Goal: Task Accomplishment & Management: Use online tool/utility

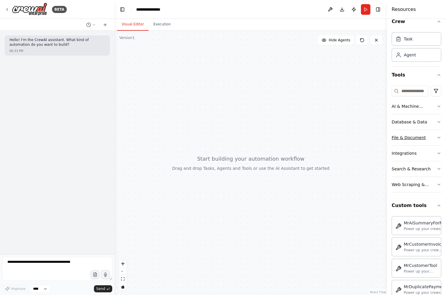
scroll to position [8, 0]
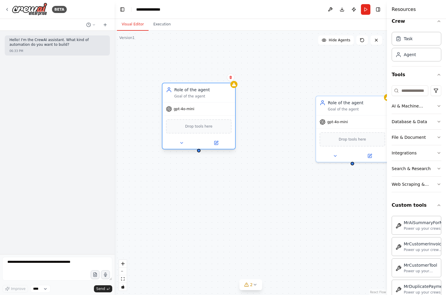
drag, startPoint x: 249, startPoint y: 92, endPoint x: 214, endPoint y: 94, distance: 35.5
click at [214, 94] on div "Role of the agent Goal of the agent" at bounding box center [202, 93] width 57 height 12
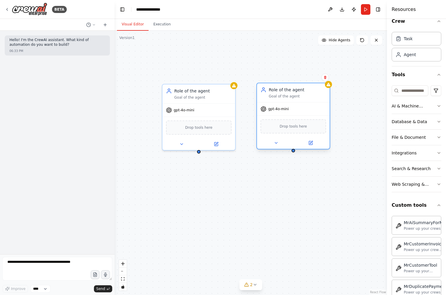
drag, startPoint x: 363, startPoint y: 105, endPoint x: 302, endPoint y: 95, distance: 62.0
click at [302, 95] on div "Goal of the agent" at bounding box center [297, 96] width 57 height 5
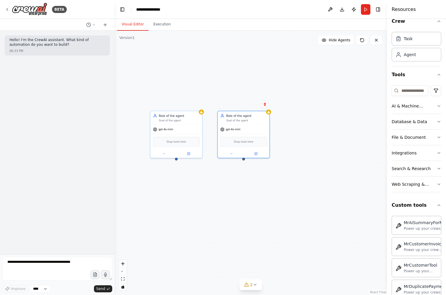
drag, startPoint x: 319, startPoint y: 180, endPoint x: 263, endPoint y: 180, distance: 56.4
click at [263, 180] on div "Role of the agent Goal of the agent gpt-4o-mini Drop tools here Role of the age…" at bounding box center [251, 163] width 272 height 264
drag, startPoint x: 345, startPoint y: 133, endPoint x: 303, endPoint y: 119, distance: 44.8
click at [303, 119] on div "Role of the agent Goal of the agent" at bounding box center [313, 117] width 41 height 8
click at [173, 129] on div "gpt-4o-mini" at bounding box center [176, 128] width 52 height 9
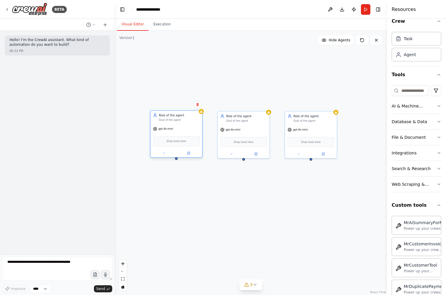
click at [168, 129] on span "gpt-4o-mini" at bounding box center [165, 128] width 15 height 3
click at [182, 120] on div "Goal of the agent" at bounding box center [179, 119] width 41 height 3
click at [164, 152] on icon at bounding box center [164, 153] width 3 height 3
click at [163, 154] on icon at bounding box center [164, 153] width 3 height 3
click at [166, 128] on span "gpt-4o-mini" at bounding box center [165, 128] width 15 height 3
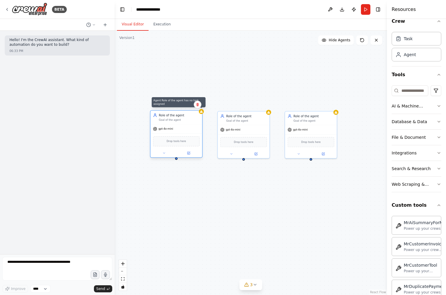
click at [201, 112] on icon at bounding box center [201, 111] width 3 height 3
click at [191, 129] on div "gpt-4o-mini" at bounding box center [176, 128] width 52 height 9
click at [192, 152] on button at bounding box center [189, 153] width 24 height 5
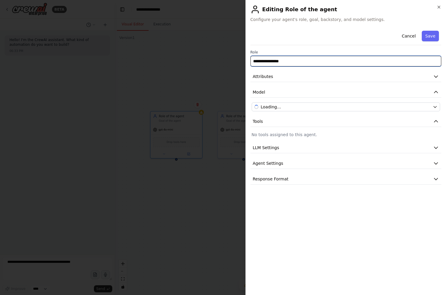
click at [300, 62] on input "**********" at bounding box center [346, 61] width 191 height 11
click at [302, 60] on input "**********" at bounding box center [346, 61] width 191 height 11
